Goal: Find specific page/section: Find specific page/section

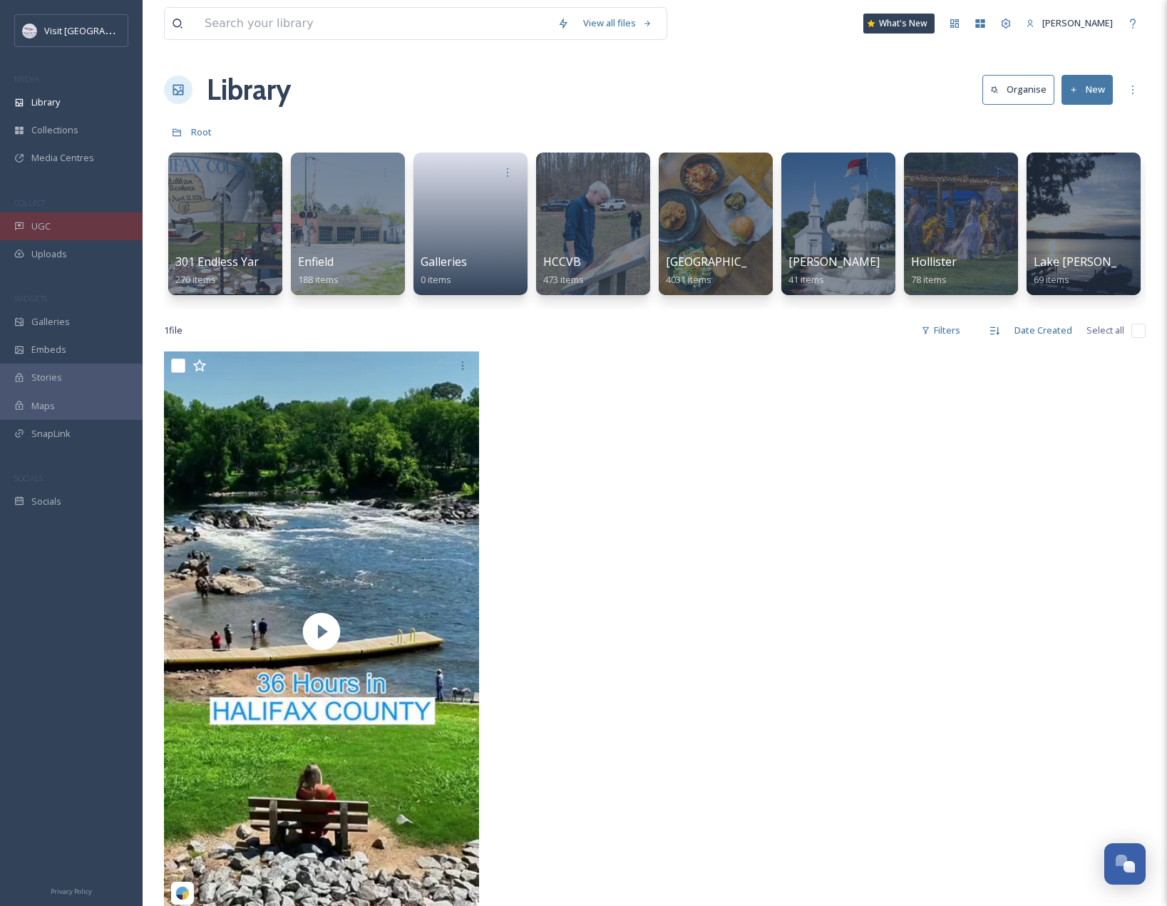
click at [58, 230] on div "UGC" at bounding box center [71, 227] width 143 height 28
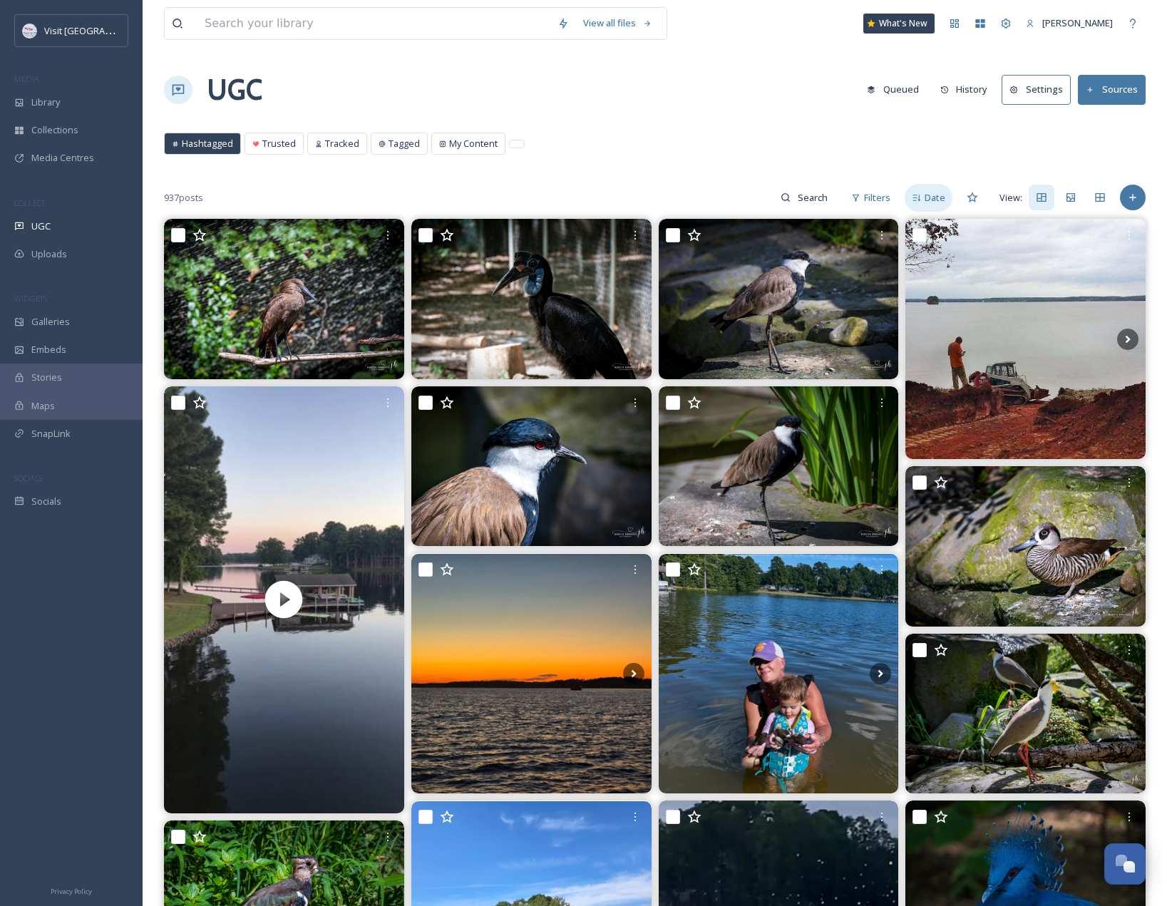
click at [935, 200] on span "Date" at bounding box center [935, 198] width 21 height 14
click at [935, 200] on span "Score" at bounding box center [933, 198] width 25 height 14
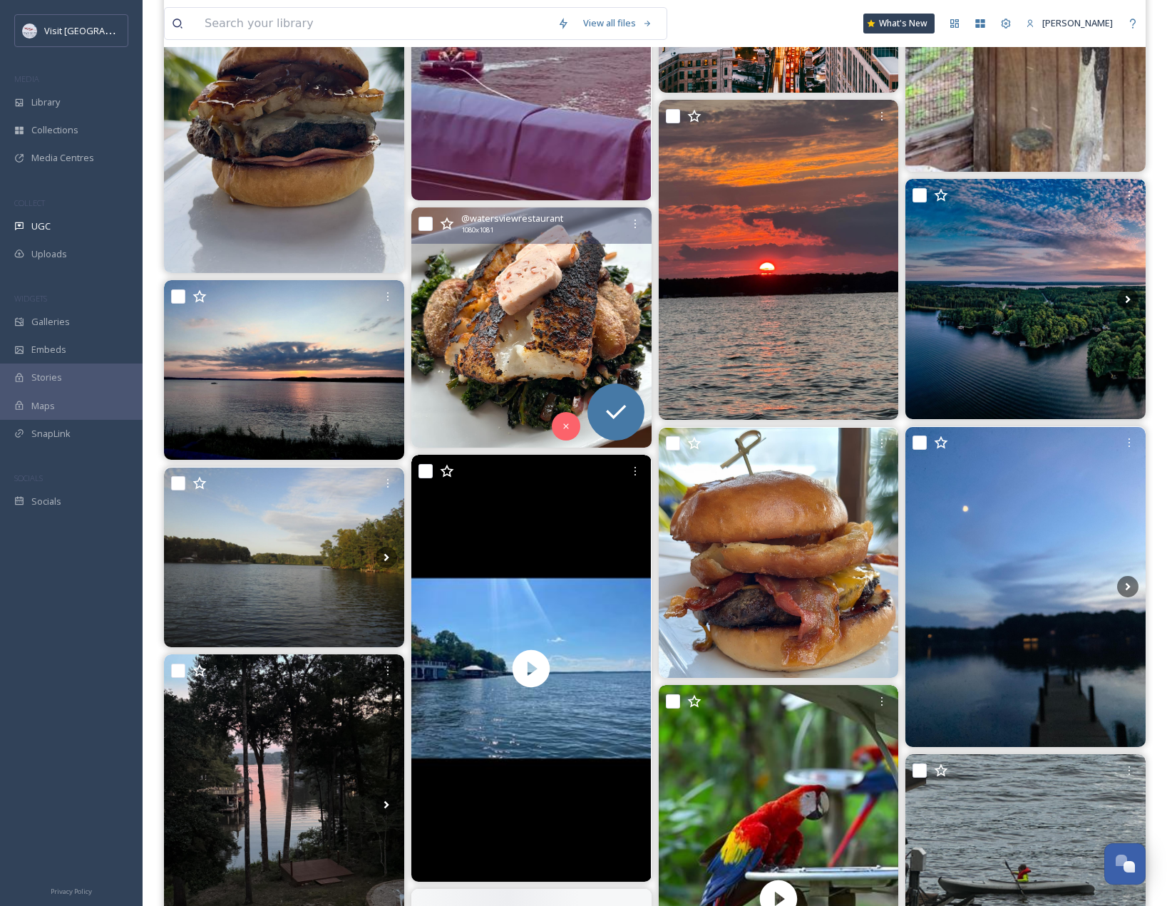
scroll to position [3423, 0]
